Goal: Task Accomplishment & Management: Complete application form

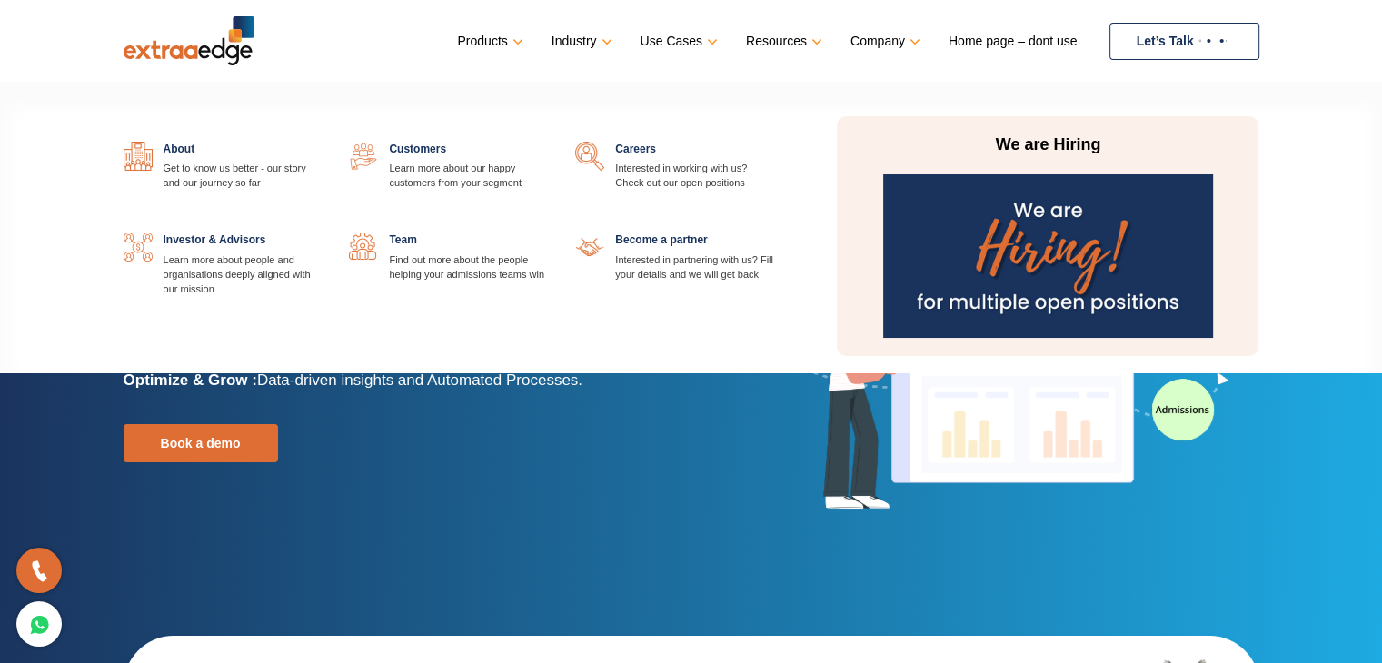
click at [774, 142] on link at bounding box center [774, 142] width 0 height 0
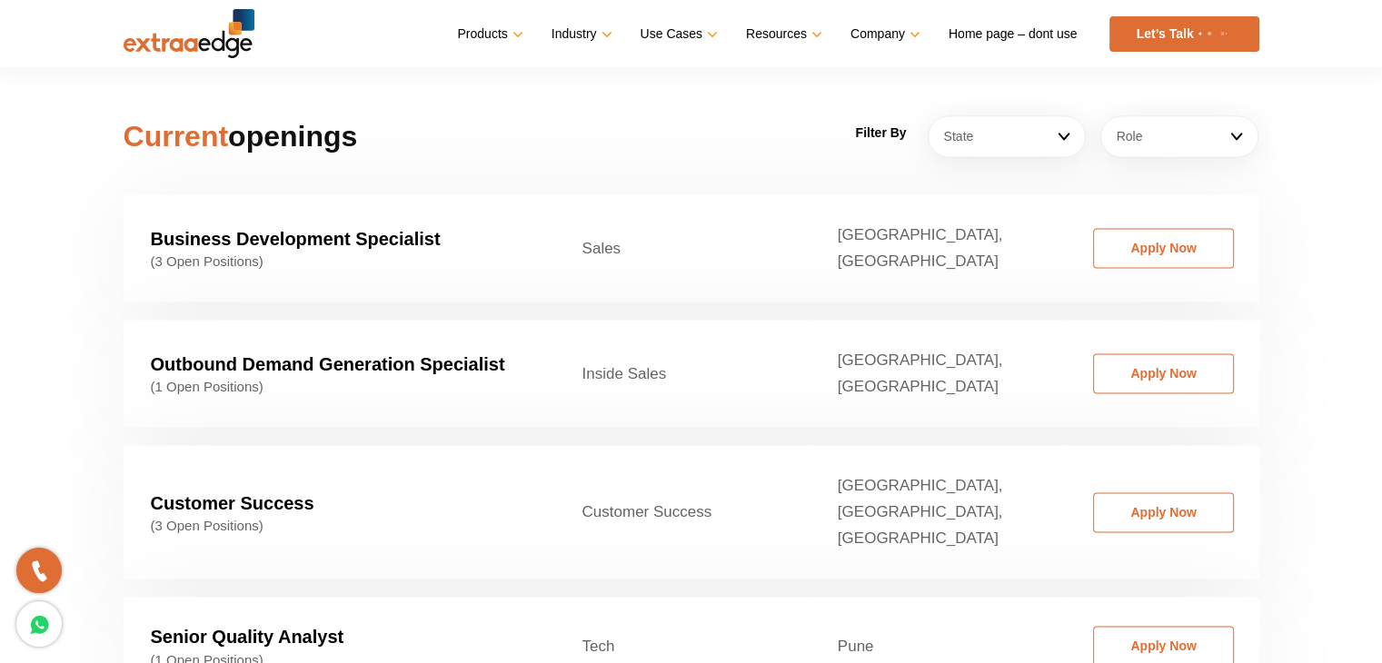
scroll to position [2794, 0]
click at [1138, 493] on link "Apply Now" at bounding box center [1163, 513] width 141 height 40
